Goal: Find specific page/section: Find specific page/section

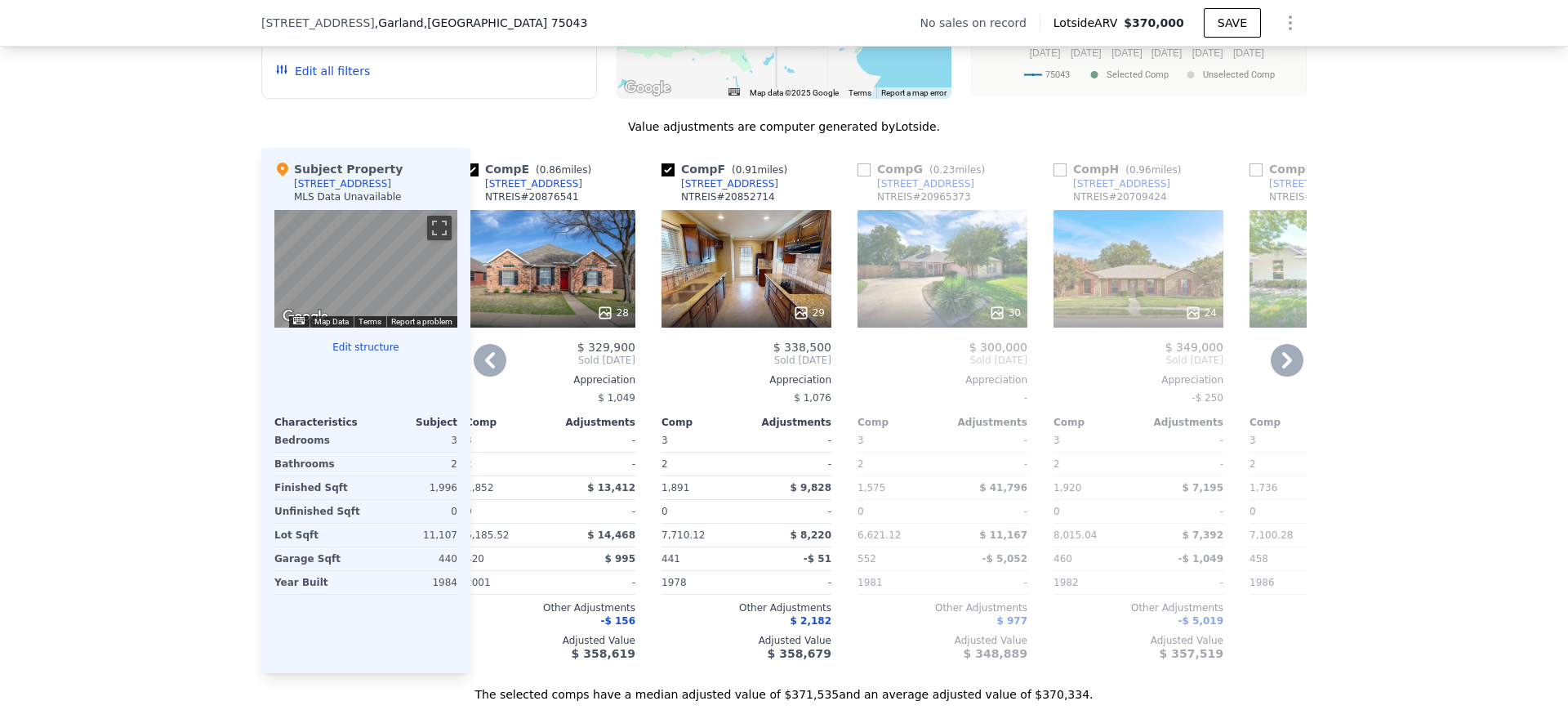
scroll to position [0, 849]
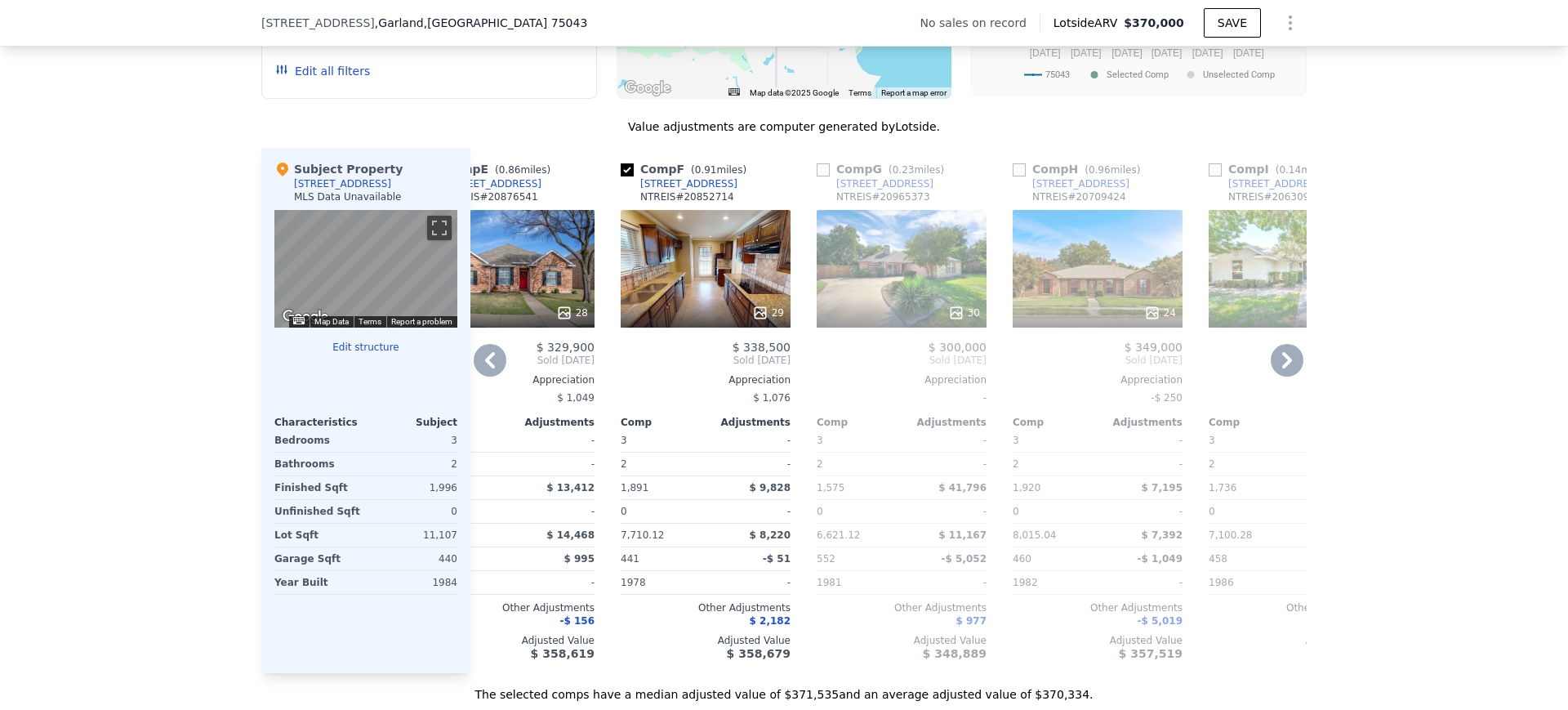
click at [621, 177] on input "checkbox" at bounding box center [627, 170] width 13 height 13
checkbox input "false"
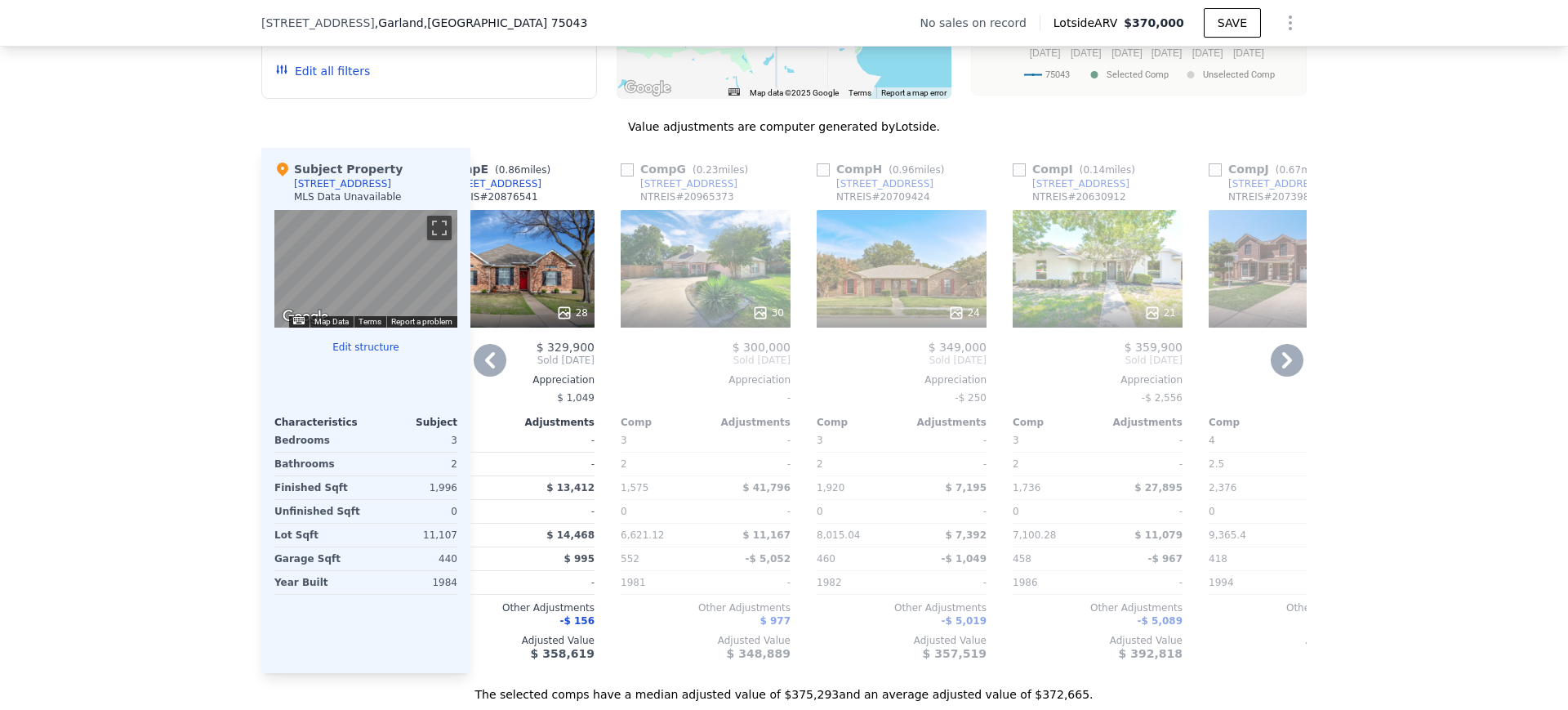
click at [816, 177] on input "checkbox" at bounding box center [823, 170] width 13 height 13
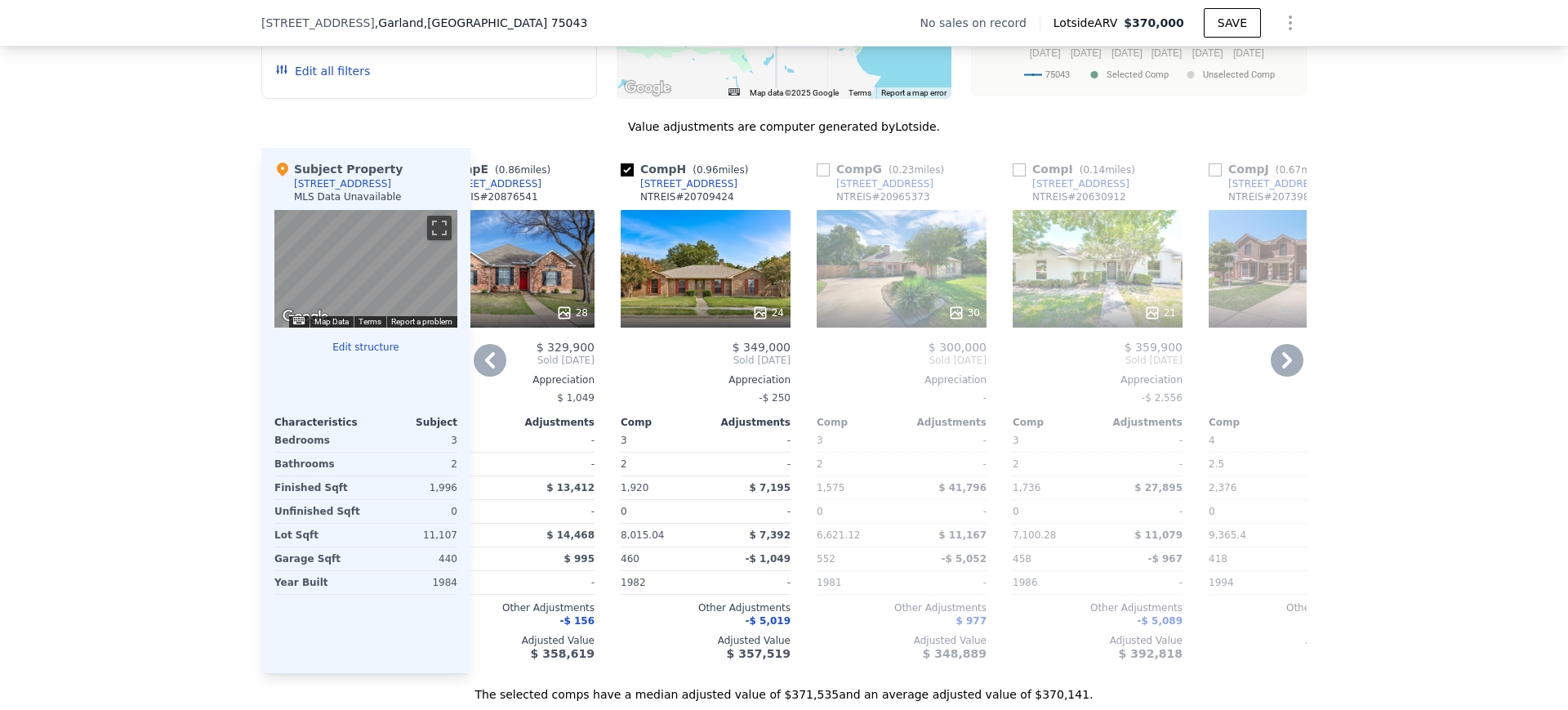
click at [621, 177] on input "checkbox" at bounding box center [627, 170] width 13 height 13
checkbox input "false"
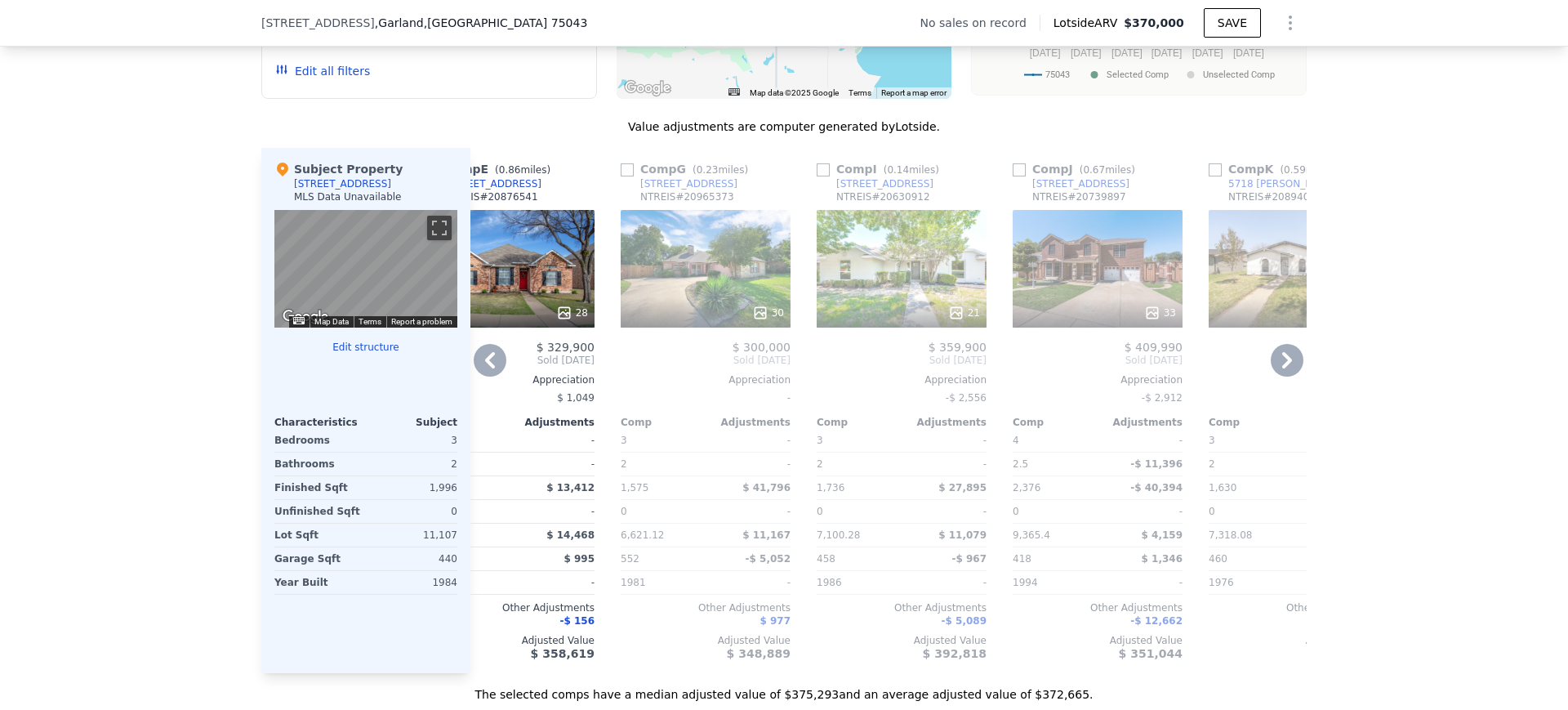
click at [816, 177] on input "checkbox" at bounding box center [823, 170] width 13 height 13
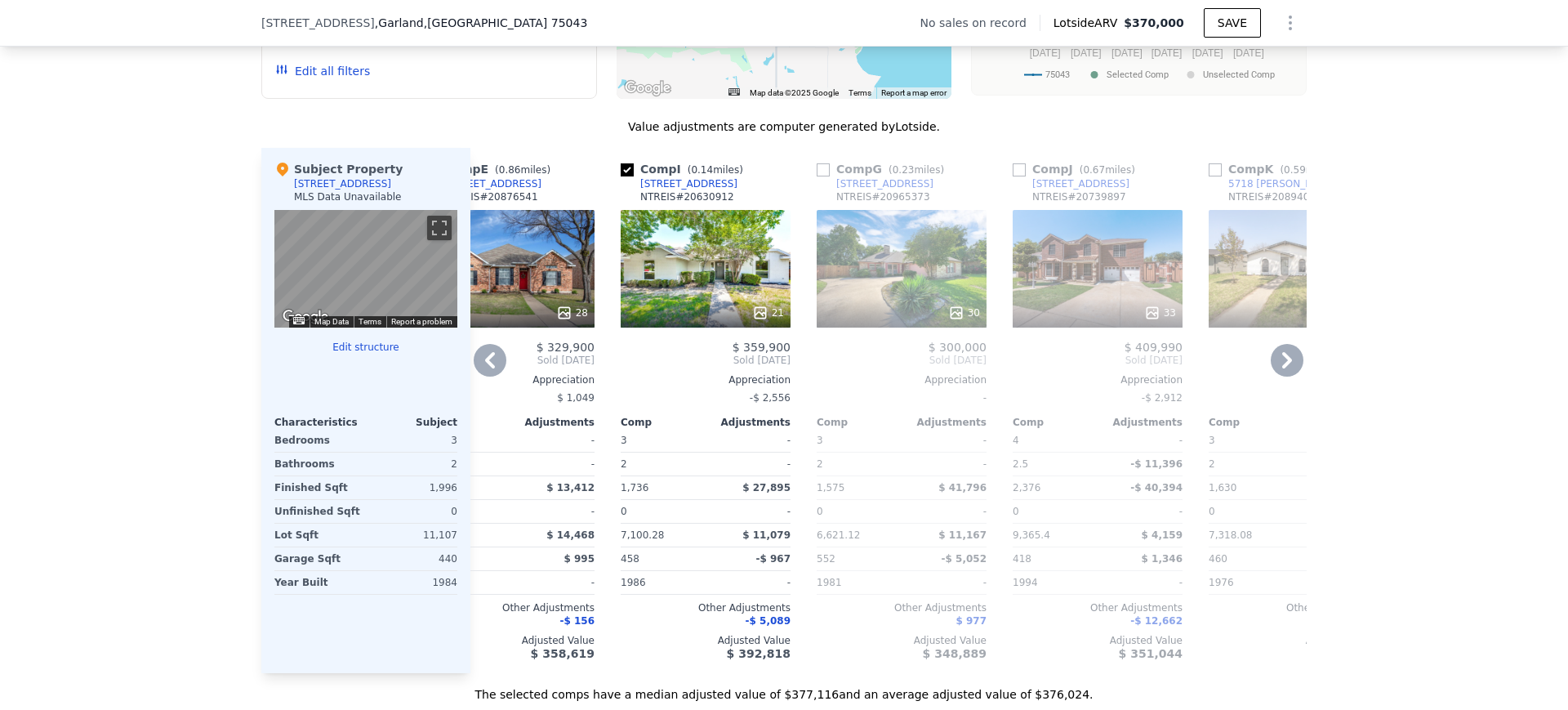
click at [621, 177] on input "checkbox" at bounding box center [627, 170] width 13 height 13
checkbox input "false"
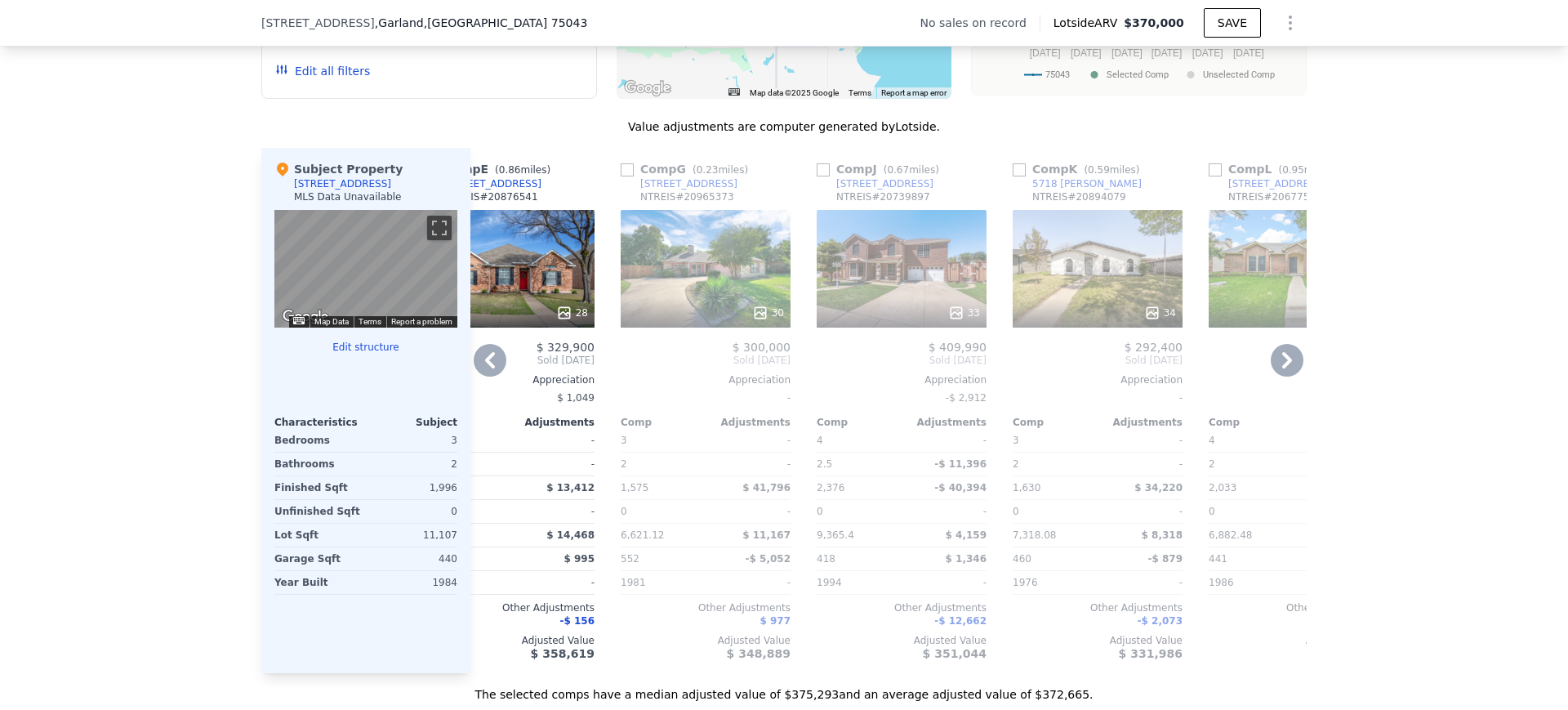
click at [622, 177] on input "checkbox" at bounding box center [627, 170] width 13 height 13
checkbox input "true"
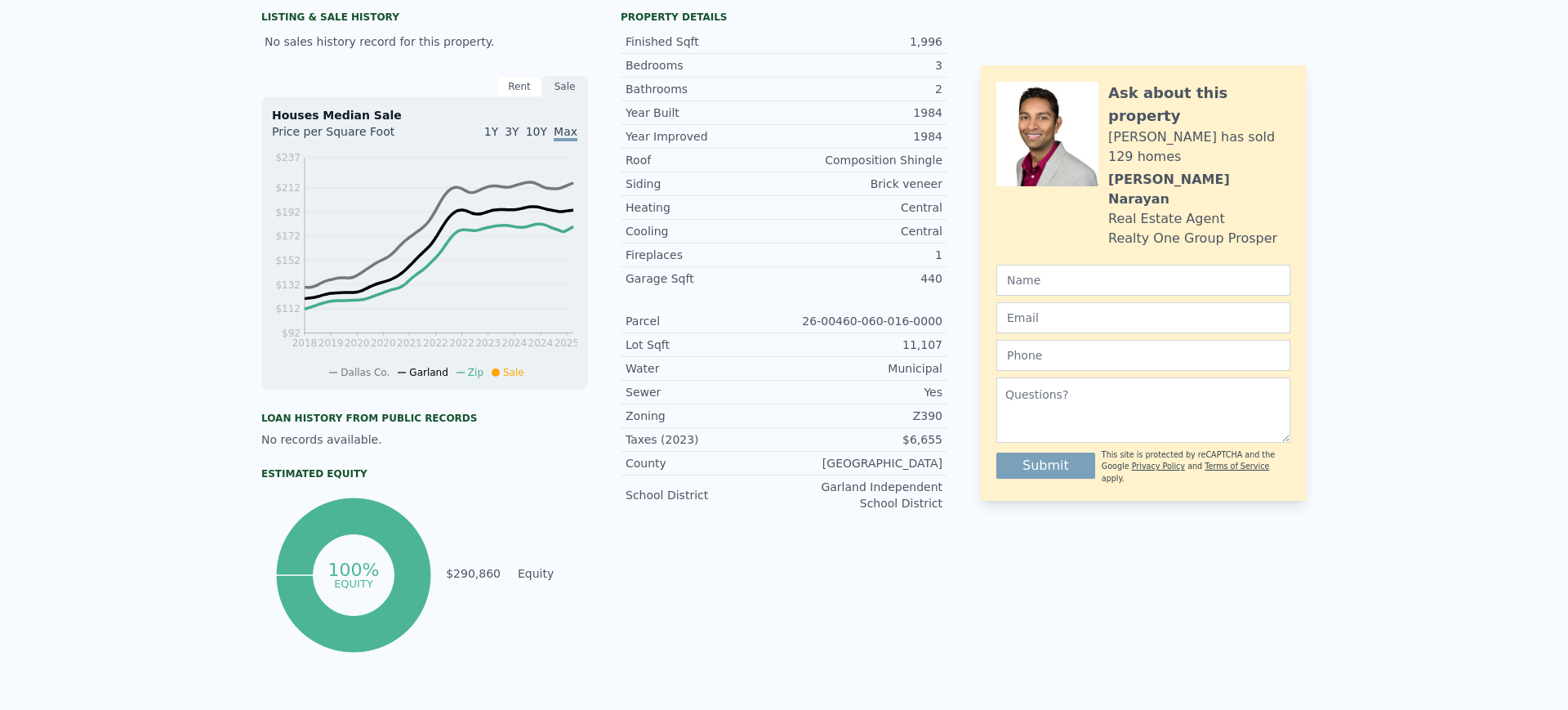
scroll to position [0, 0]
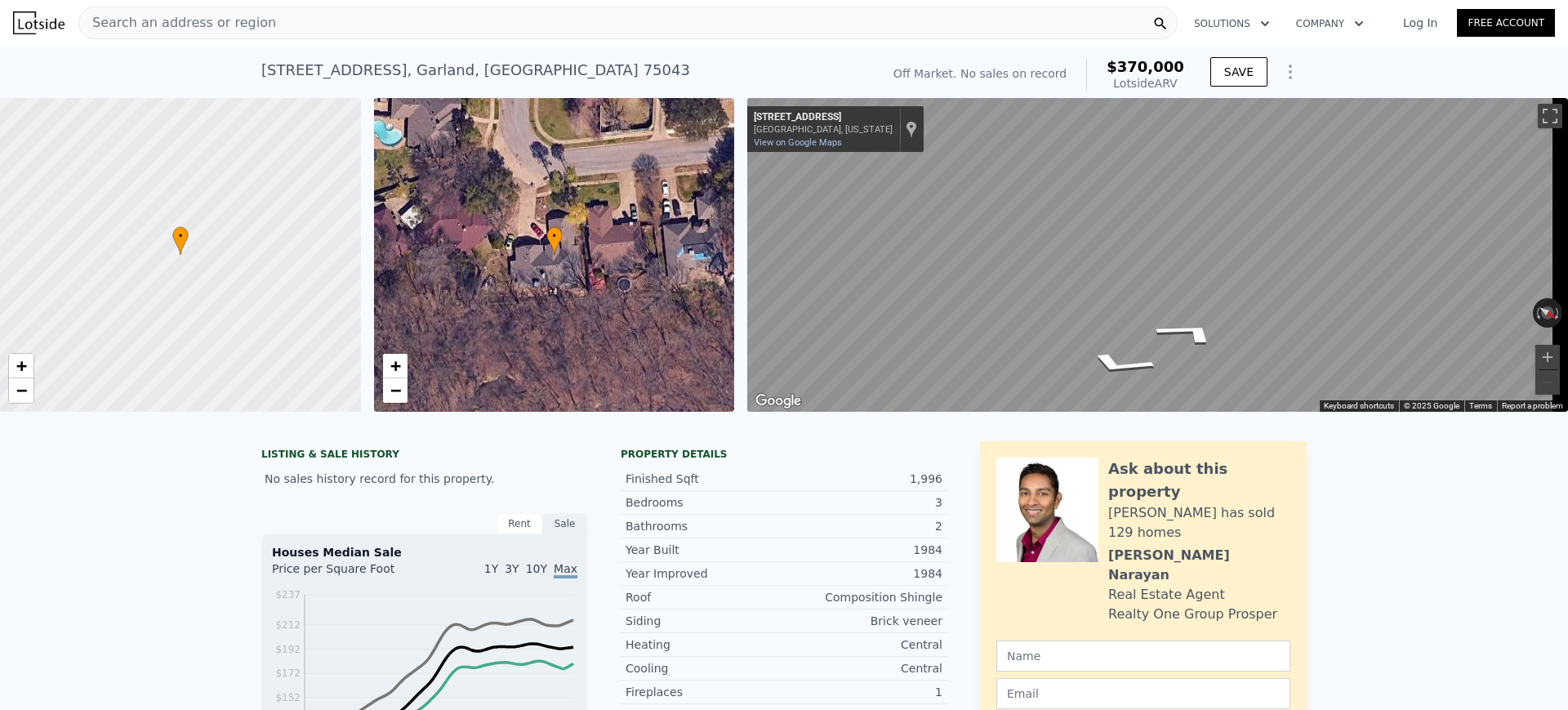
checkbox input "true"
click at [375, 23] on div "Search an address or region" at bounding box center [627, 23] width 1099 height 33
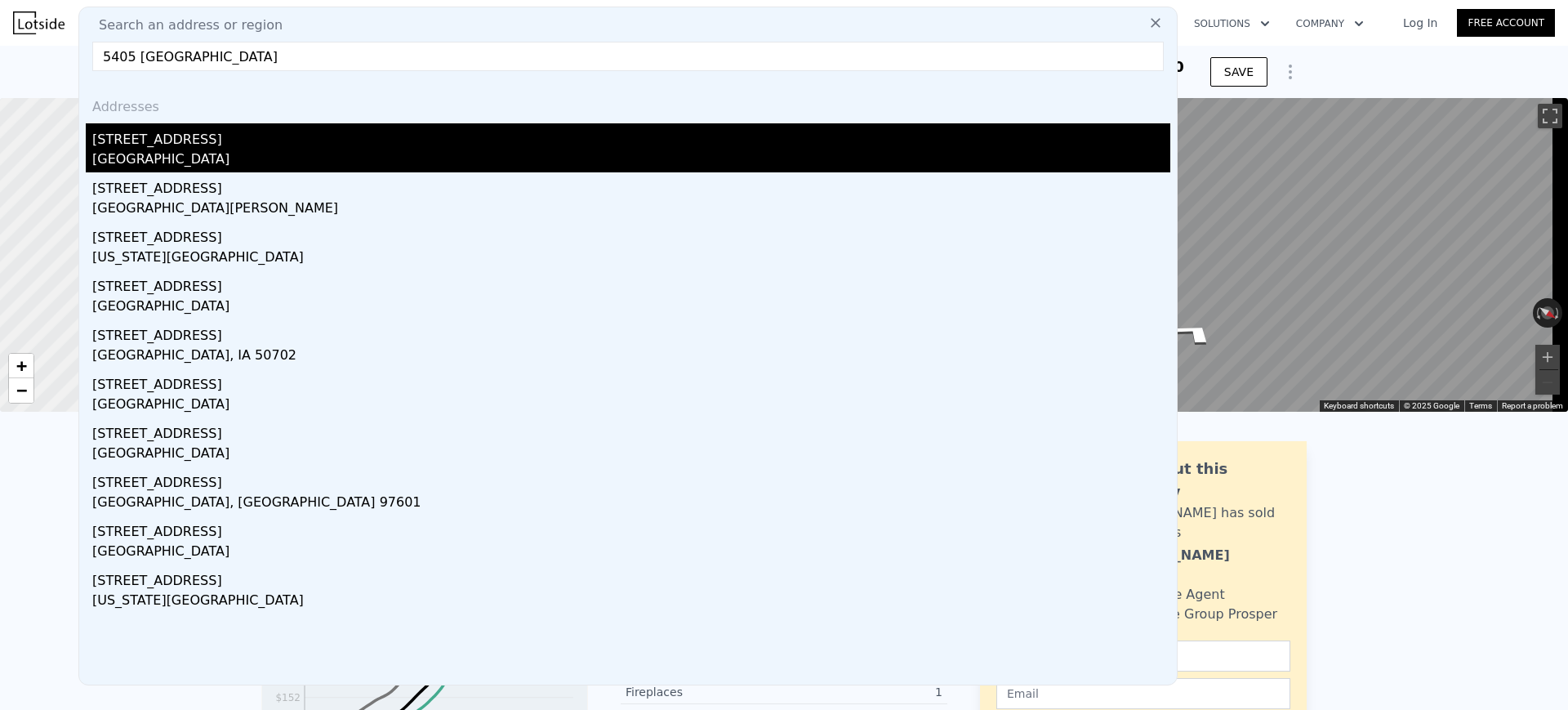
type input "5405 [GEOGRAPHIC_DATA]"
click at [204, 153] on div "[GEOGRAPHIC_DATA]" at bounding box center [631, 161] width 1078 height 23
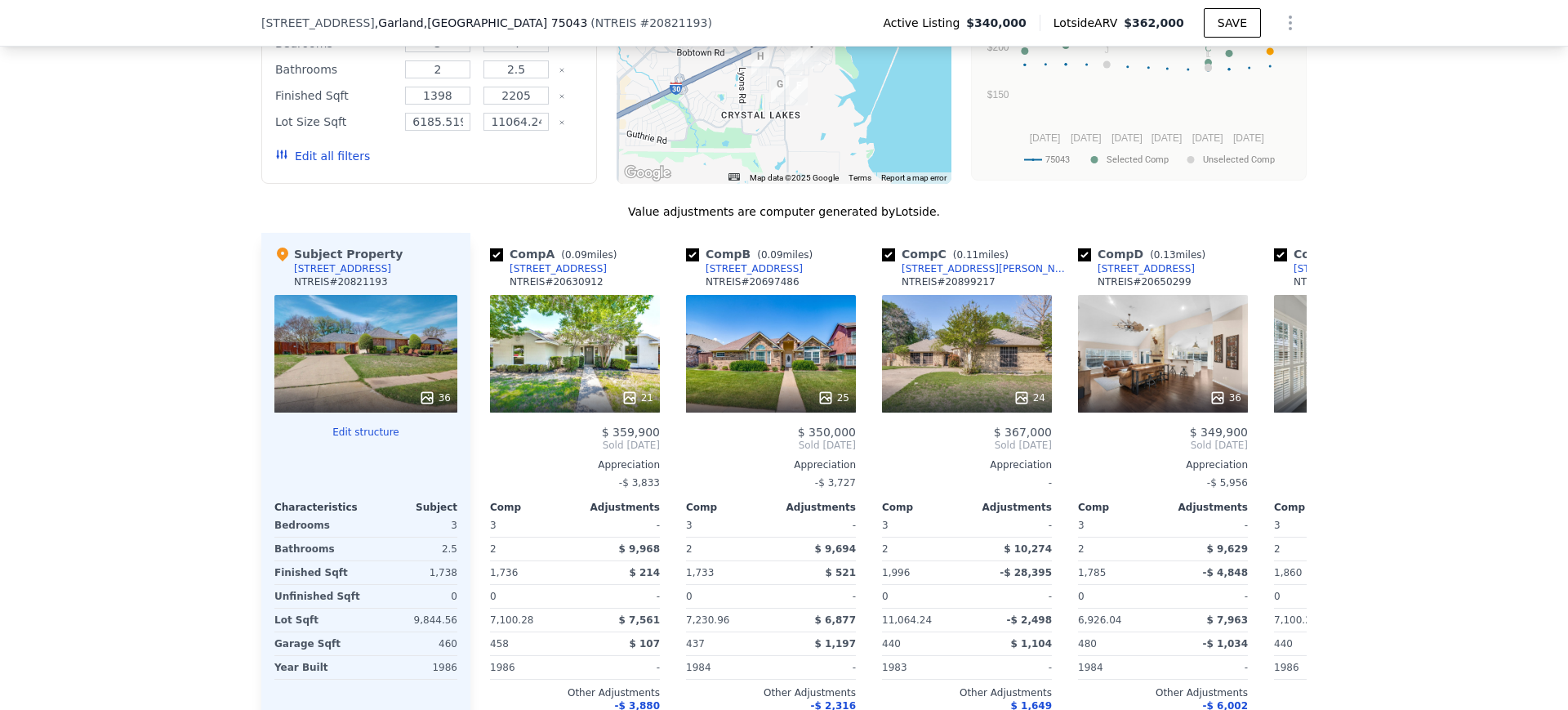
scroll to position [1610, 0]
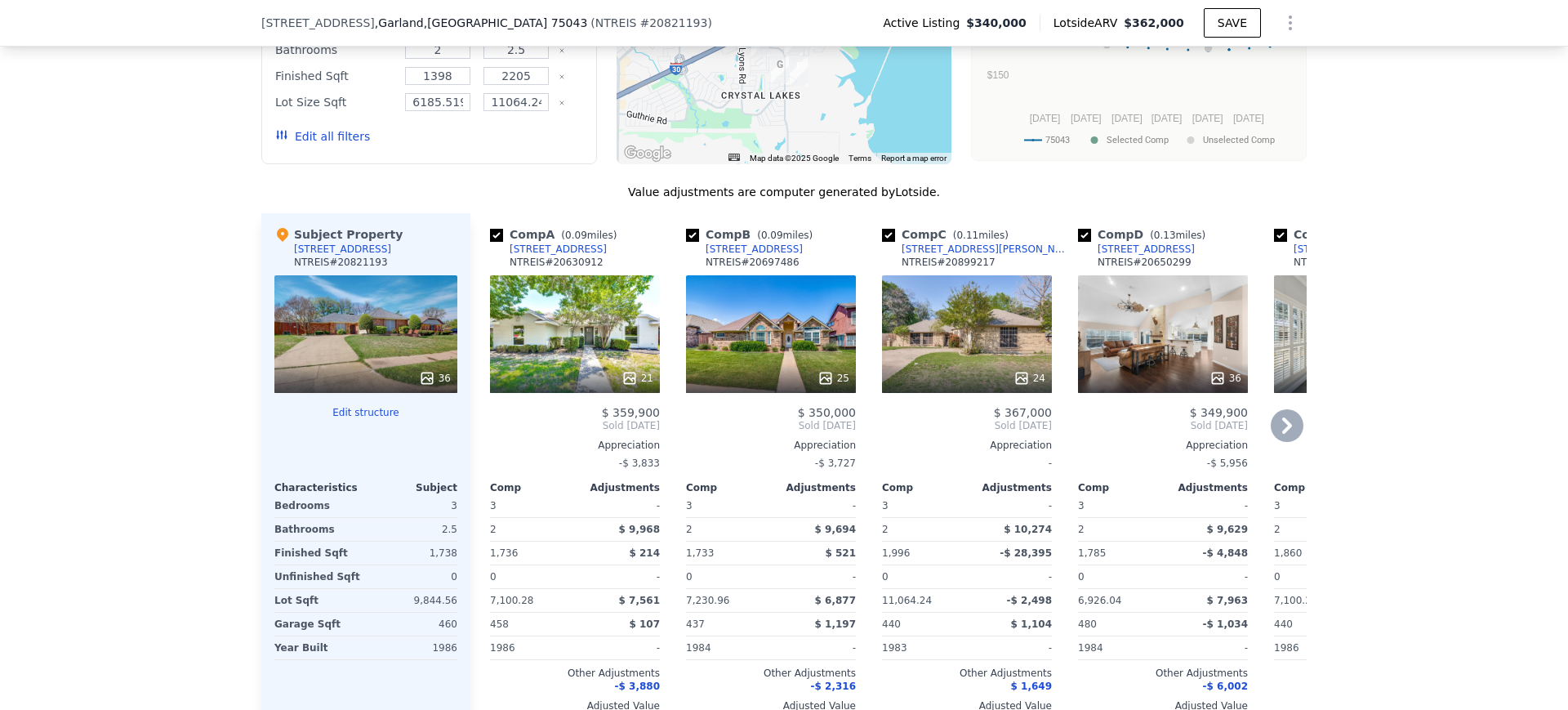
click at [1283, 434] on icon at bounding box center [1287, 425] width 10 height 16
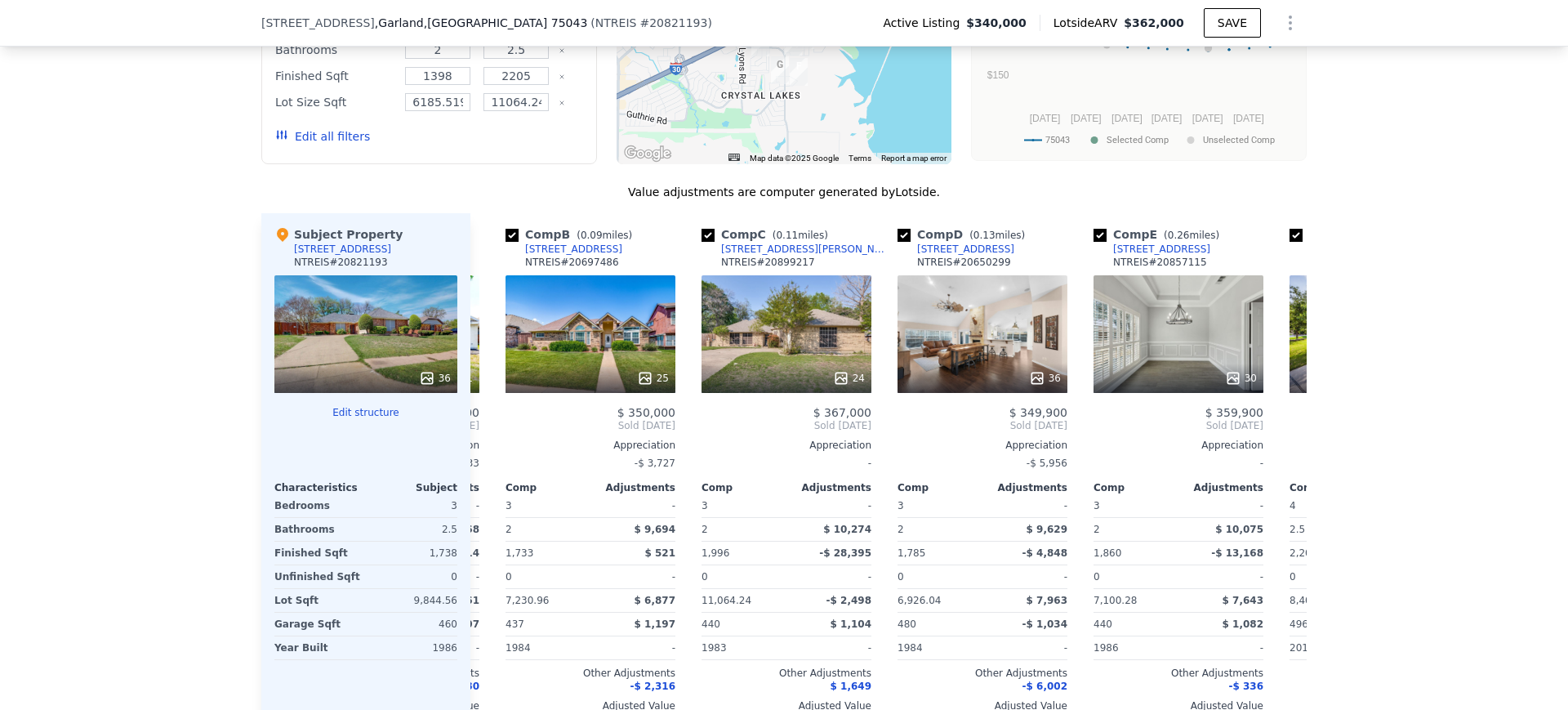
scroll to position [0, 392]
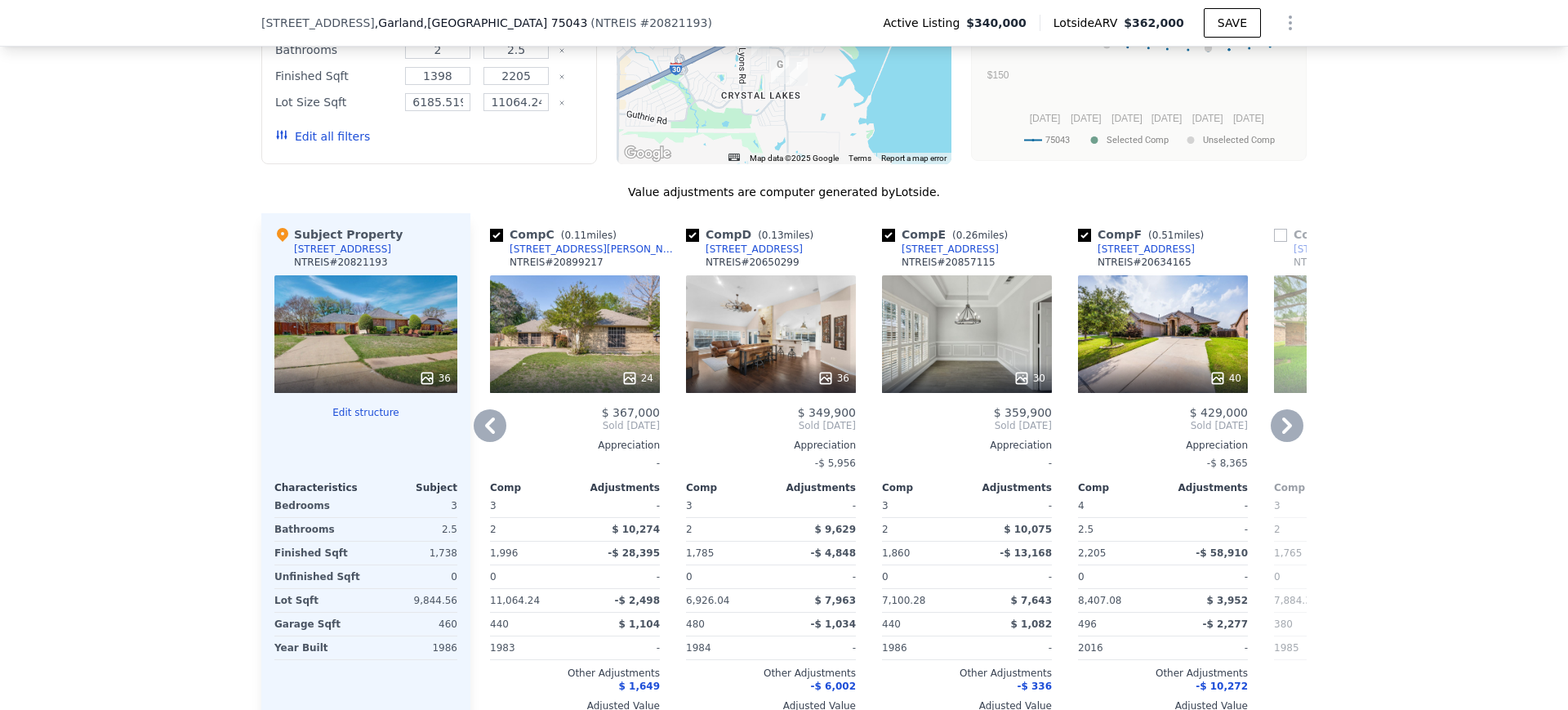
click at [1283, 434] on icon at bounding box center [1287, 425] width 10 height 16
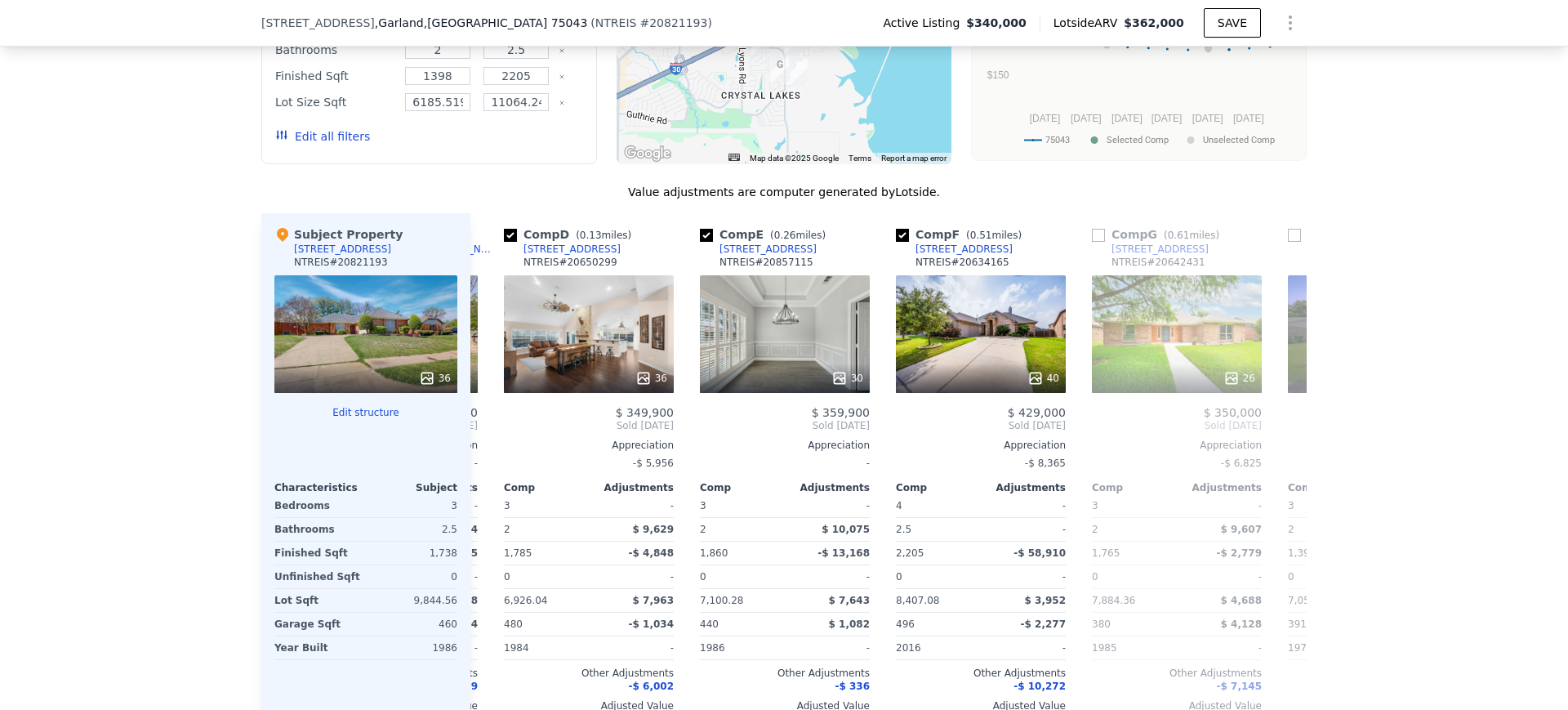
scroll to position [0, 784]
